Goal: Find specific page/section: Find specific page/section

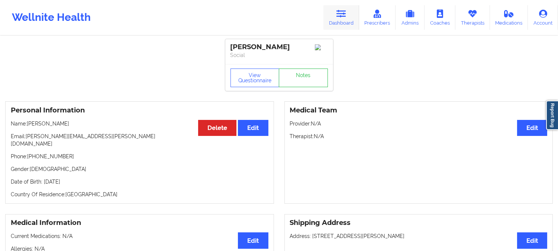
drag, startPoint x: 342, startPoint y: 19, endPoint x: 336, endPoint y: 20, distance: 6.6
click at [342, 18] on link "Dashboard" at bounding box center [341, 17] width 36 height 25
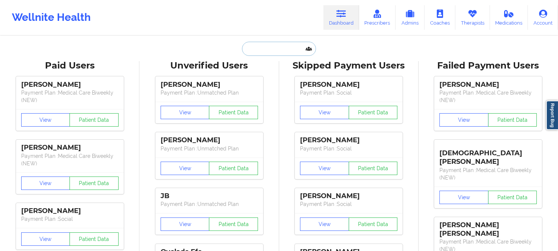
click at [254, 46] on input "text" at bounding box center [279, 49] width 74 height 14
paste input "1. [PERSON_NAME]"
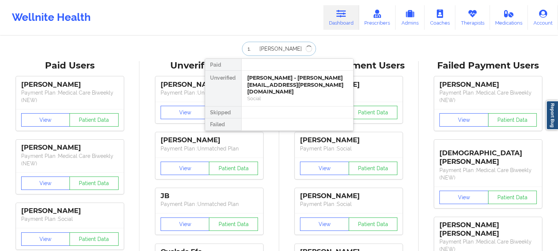
click at [259, 46] on input "1. [PERSON_NAME]" at bounding box center [279, 49] width 74 height 14
click at [257, 47] on input "1. [PERSON_NAME]" at bounding box center [279, 49] width 74 height 14
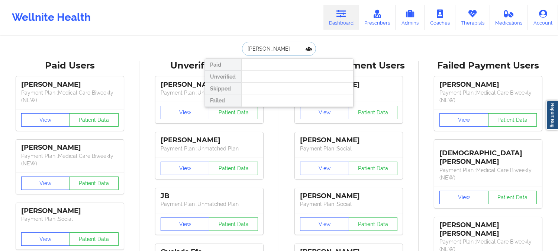
click at [283, 45] on input "[PERSON_NAME]" at bounding box center [279, 49] width 74 height 14
click at [246, 47] on input "[PERSON_NAME]" at bounding box center [279, 49] width 74 height 14
click at [292, 49] on input "[PERSON_NAME]" at bounding box center [279, 49] width 74 height 14
click at [292, 49] on input "Yelman" at bounding box center [279, 49] width 74 height 14
type input "Y"
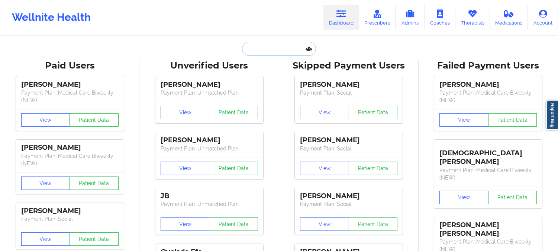
click at [258, 47] on input "text" at bounding box center [279, 49] width 74 height 14
paste input "[EMAIL_ADDRESS][DOMAIN_NAME]"
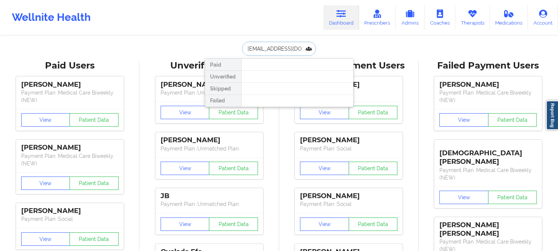
scroll to position [0, 4]
type input "[EMAIL_ADDRESS][DOMAIN_NAME]"
click at [290, 88] on div at bounding box center [297, 89] width 112 height 12
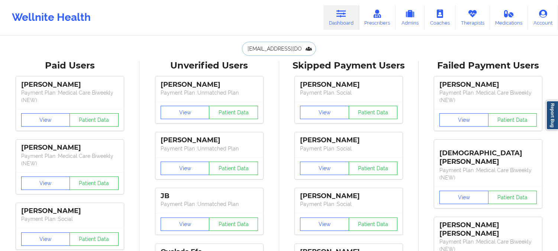
click at [287, 50] on input "[EMAIL_ADDRESS][DOMAIN_NAME]" at bounding box center [279, 49] width 74 height 14
